Goal: Task Accomplishment & Management: Manage account settings

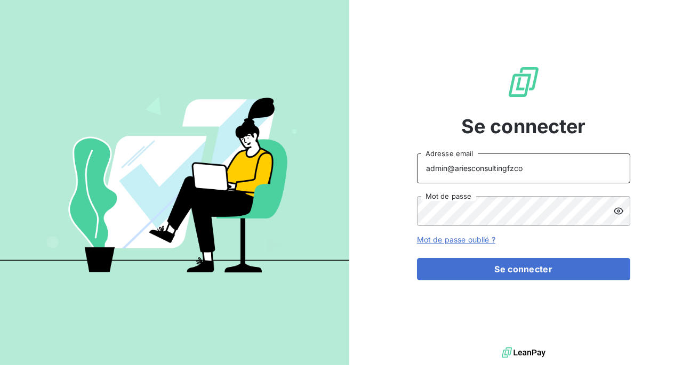
click at [517, 166] on input "admin@ariesconsultingfzco" at bounding box center [523, 169] width 213 height 30
type input "admin@sollase"
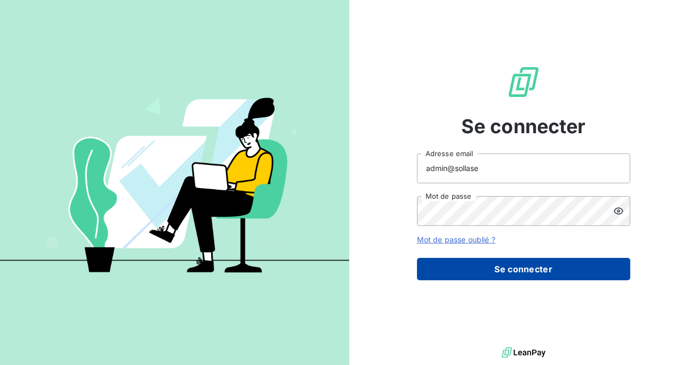
click at [507, 262] on button "Se connecter" at bounding box center [523, 269] width 213 height 22
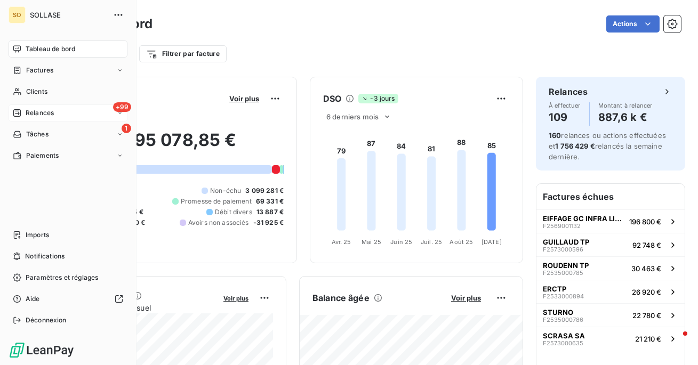
click at [63, 114] on div "+99 Relances" at bounding box center [68, 113] width 119 height 17
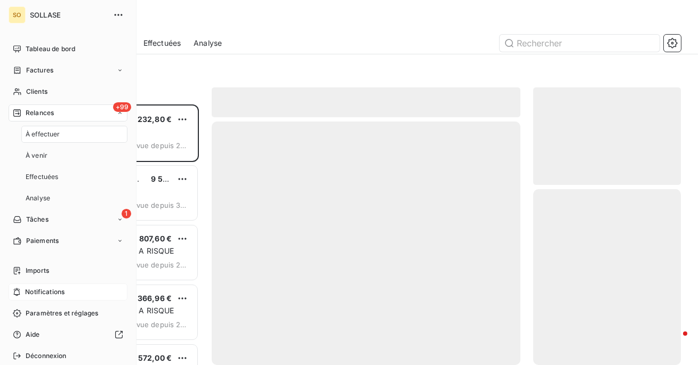
scroll to position [261, 148]
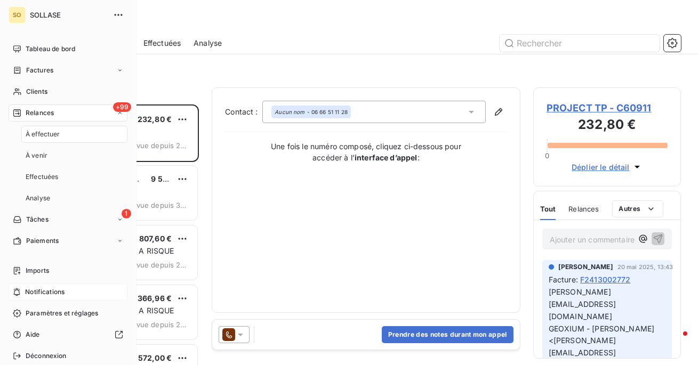
click at [59, 293] on span "Notifications" at bounding box center [44, 292] width 39 height 10
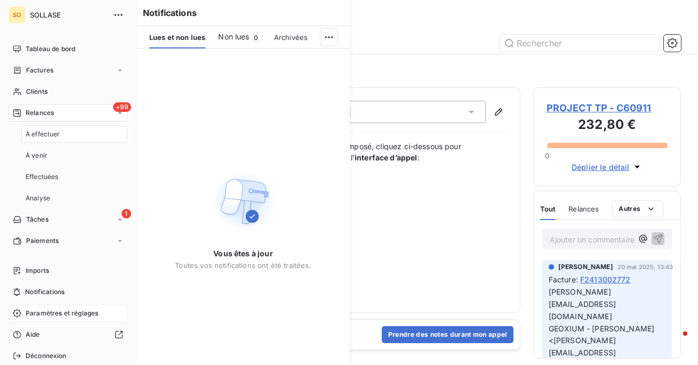
click at [58, 314] on span "Paramètres et réglages" at bounding box center [62, 314] width 73 height 10
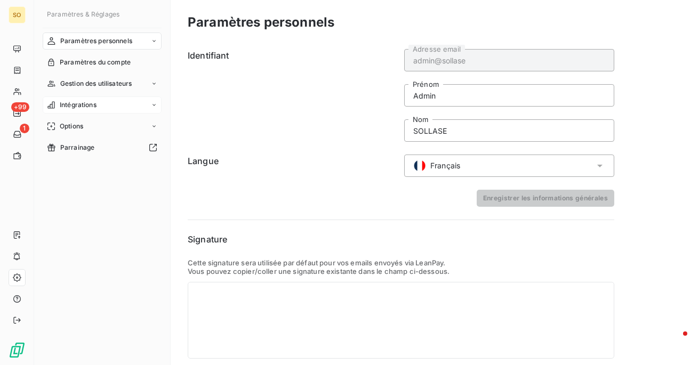
click at [99, 107] on div "Intégrations" at bounding box center [102, 105] width 119 height 17
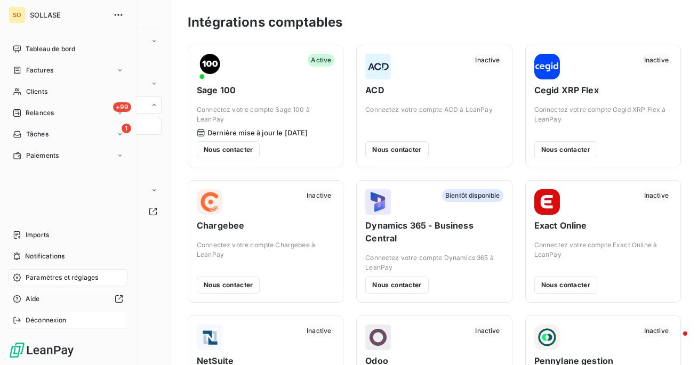
click at [43, 324] on span "Déconnexion" at bounding box center [46, 321] width 41 height 10
